Goal: Check status

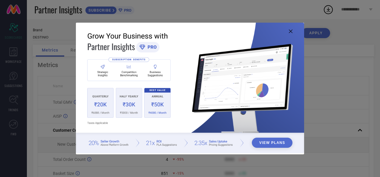
click at [292, 31] on icon at bounding box center [291, 32] width 4 height 4
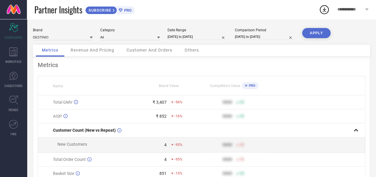
click at [91, 51] on span "Revenue And Pricing" at bounding box center [93, 50] width 44 height 5
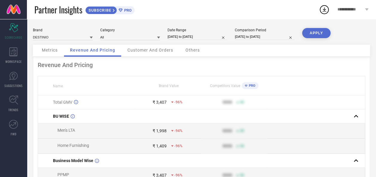
click at [189, 35] on input "[DATE] to [DATE]" at bounding box center [197, 37] width 60 height 6
select select "7"
select select "2025"
select select "8"
select select "2025"
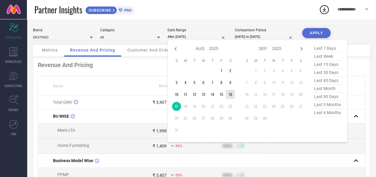
click at [229, 94] on td "16" at bounding box center [230, 94] width 9 height 9
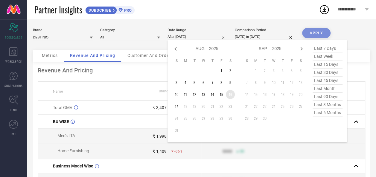
type input "[DATE] to [DATE]"
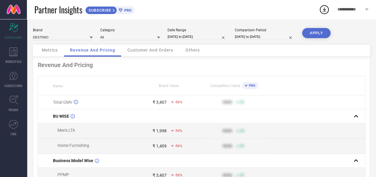
click at [315, 36] on button "APPLY" at bounding box center [316, 33] width 28 height 10
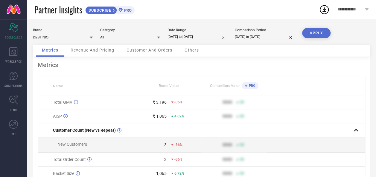
click at [183, 37] on input "[DATE] to [DATE]" at bounding box center [197, 37] width 60 height 6
select select "7"
select select "2025"
select select "8"
select select "2025"
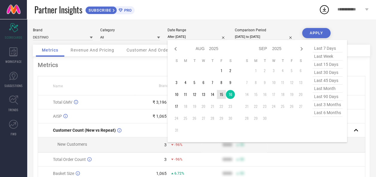
click at [221, 95] on td "15" at bounding box center [221, 94] width 9 height 9
type input "[DATE] to [DATE]"
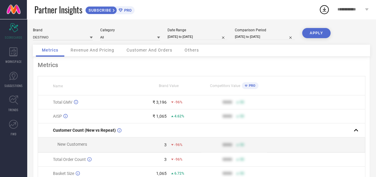
click at [325, 29] on button "APPLY" at bounding box center [316, 33] width 28 height 10
select select "7"
select select "2025"
select select "8"
select select "2025"
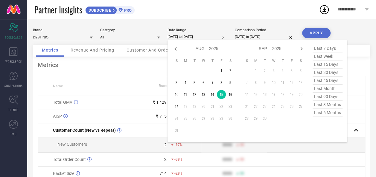
click at [184, 36] on input "[DATE] to [DATE]" at bounding box center [197, 37] width 60 height 6
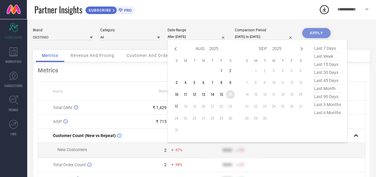
click at [231, 94] on td "16" at bounding box center [230, 94] width 9 height 9
type input "[DATE] to [DATE]"
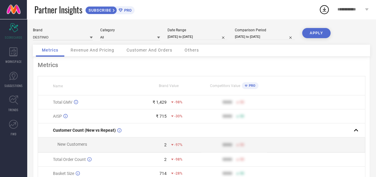
click at [198, 37] on input "[DATE] to [DATE]" at bounding box center [197, 37] width 60 height 6
select select "7"
select select "2025"
select select "8"
select select "2025"
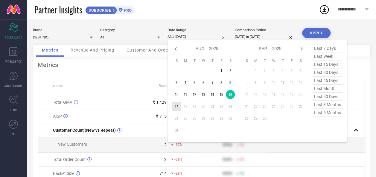
click at [176, 106] on td "17" at bounding box center [176, 106] width 9 height 9
type input "[DATE] to [DATE]"
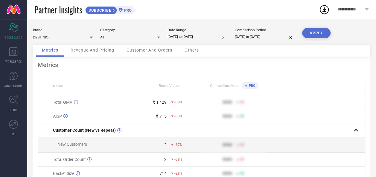
click at [314, 32] on button "APPLY" at bounding box center [316, 33] width 28 height 10
select select "7"
select select "2025"
select select "8"
select select "2025"
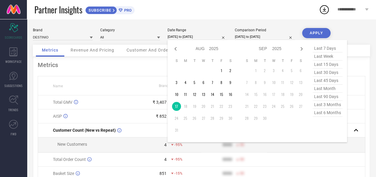
click at [197, 37] on input "[DATE] to [DATE]" at bounding box center [197, 37] width 60 height 6
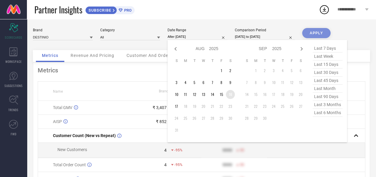
click at [230, 94] on td "16" at bounding box center [230, 94] width 9 height 9
type input "[DATE] to [DATE]"
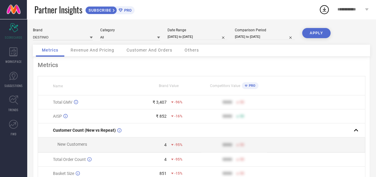
click at [323, 34] on button "APPLY" at bounding box center [316, 33] width 28 height 10
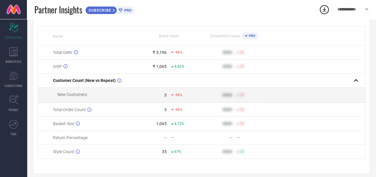
scroll to position [57, 0]
